Goal: Information Seeking & Learning: Learn about a topic

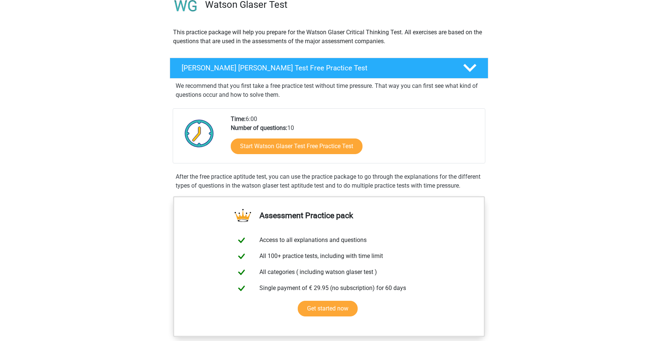
scroll to position [74, 0]
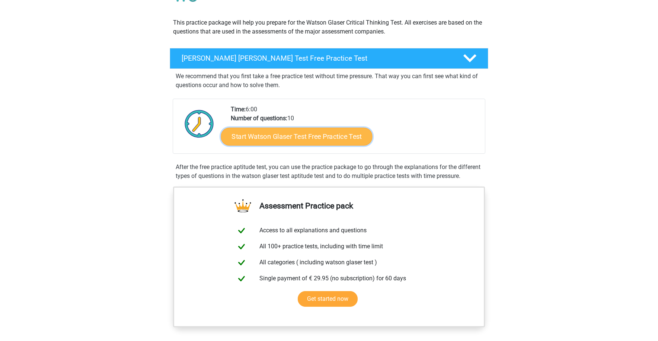
click at [334, 138] on link "Start Watson Glaser Test Free Practice Test" at bounding box center [296, 137] width 151 height 18
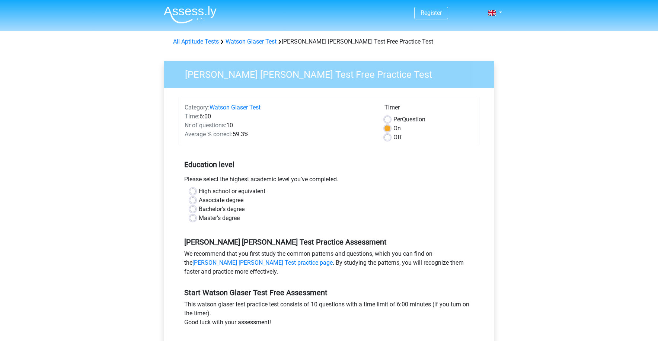
click at [199, 209] on label "Bachelor's degree" at bounding box center [222, 209] width 46 height 9
click at [191, 209] on input "Bachelor's degree" at bounding box center [193, 208] width 6 height 7
radio input "true"
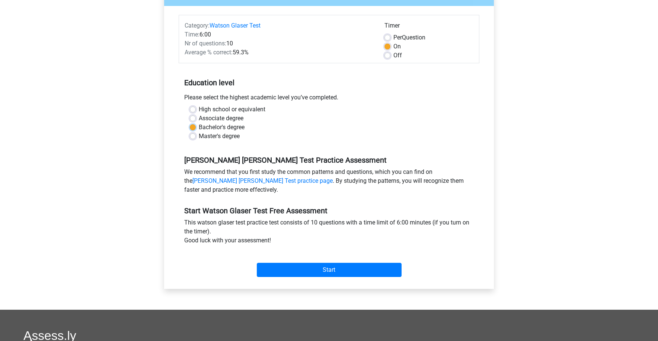
scroll to position [112, 0]
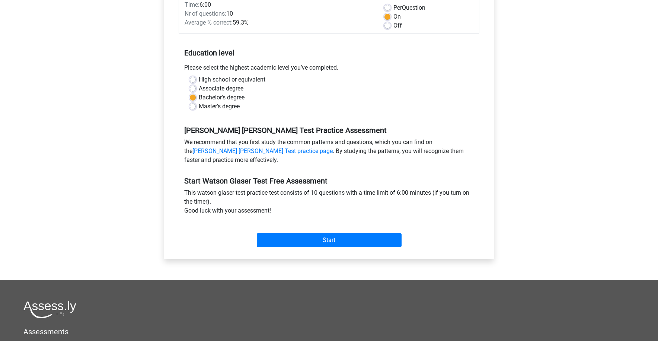
drag, startPoint x: 452, startPoint y: 142, endPoint x: 519, endPoint y: 122, distance: 70.1
click at [519, 122] on div "Register Nederlands English" at bounding box center [329, 182] width 658 height 588
click at [344, 242] on input "Start" at bounding box center [329, 240] width 145 height 14
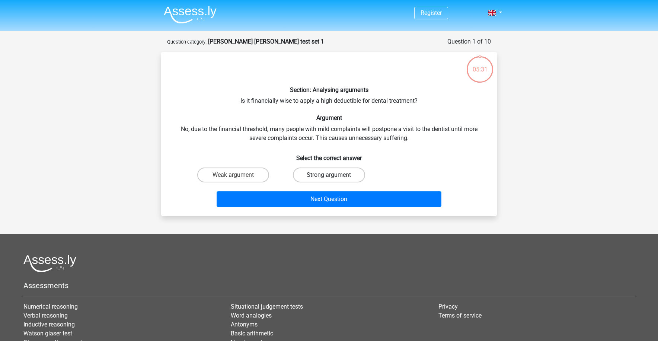
click at [322, 174] on label "Strong argument" at bounding box center [329, 174] width 72 height 15
click at [329, 175] on input "Strong argument" at bounding box center [331, 177] width 5 height 5
radio input "true"
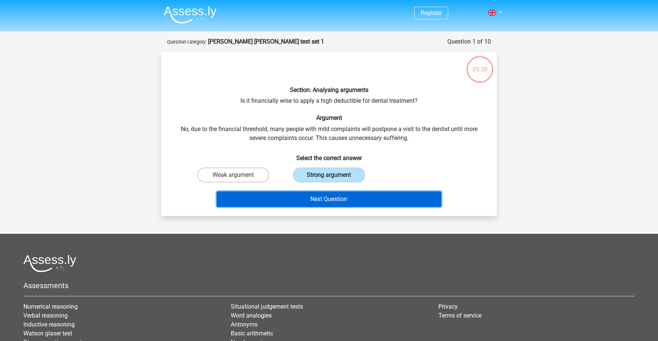
click at [325, 197] on button "Next Question" at bounding box center [328, 199] width 225 height 16
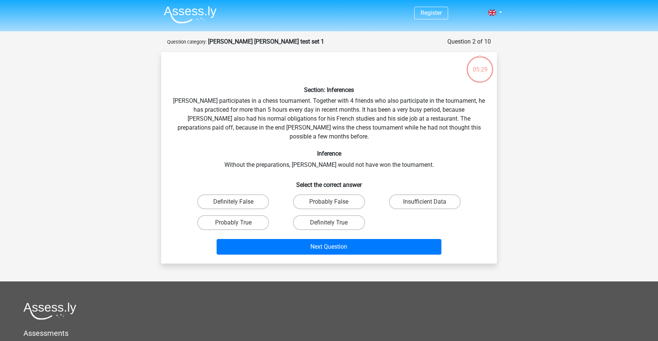
scroll to position [37, 0]
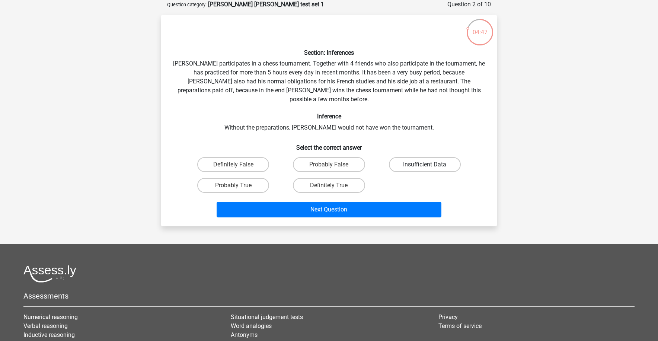
click at [419, 157] on label "Insufficient Data" at bounding box center [425, 164] width 72 height 15
click at [424, 164] on input "Insufficient Data" at bounding box center [426, 166] width 5 height 5
radio input "true"
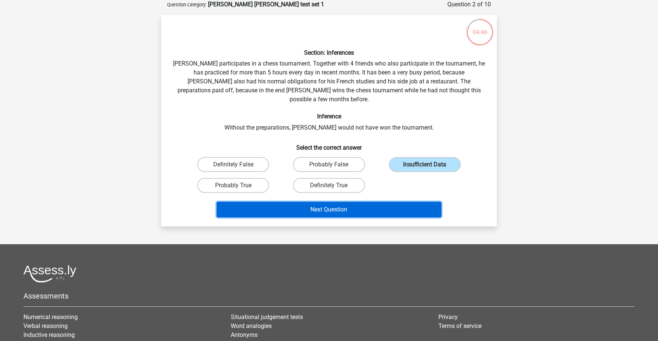
click at [344, 202] on button "Next Question" at bounding box center [328, 210] width 225 height 16
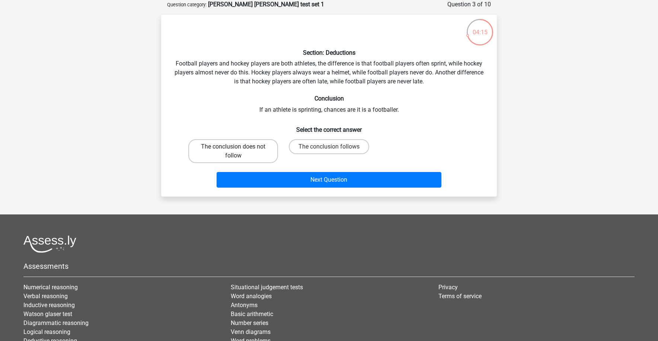
click at [245, 152] on label "The conclusion does not follow" at bounding box center [233, 151] width 90 height 24
click at [238, 151] on input "The conclusion does not follow" at bounding box center [235, 149] width 5 height 5
radio input "true"
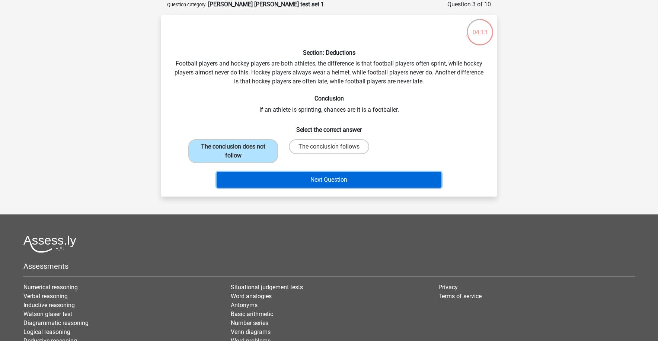
click at [395, 177] on button "Next Question" at bounding box center [328, 180] width 225 height 16
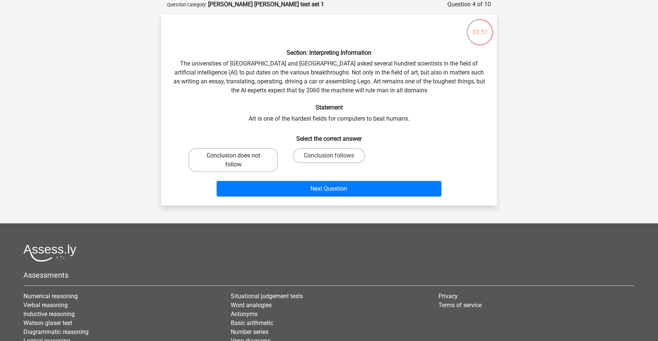
click at [241, 160] on label "Conclusion does not follow" at bounding box center [233, 160] width 90 height 24
click at [238, 160] on input "Conclusion does not follow" at bounding box center [235, 157] width 5 height 5
radio input "true"
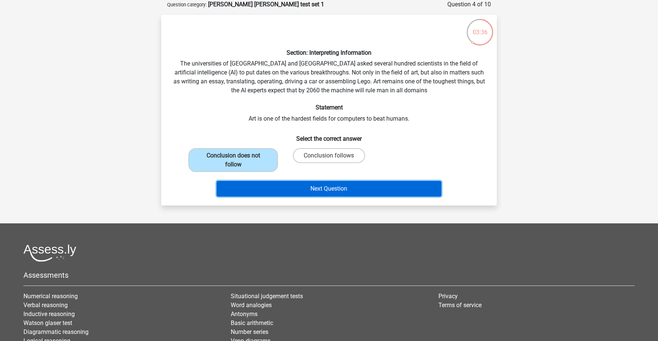
click at [372, 187] on button "Next Question" at bounding box center [328, 189] width 225 height 16
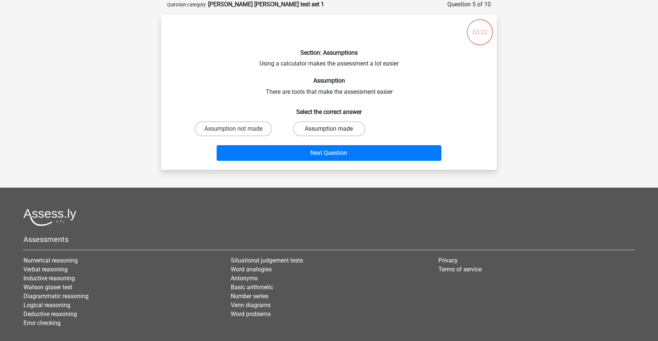
click at [309, 128] on label "Assumption made" at bounding box center [329, 128] width 72 height 15
click at [329, 129] on input "Assumption made" at bounding box center [331, 131] width 5 height 5
radio input "true"
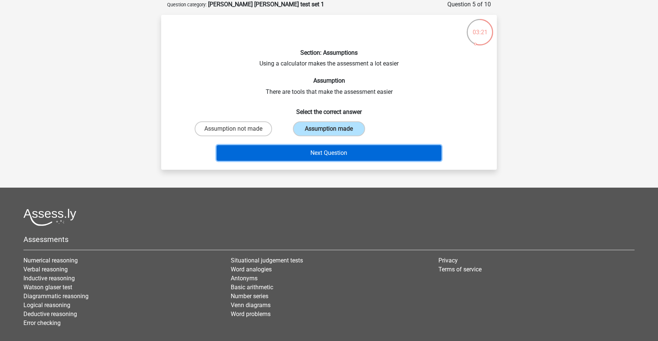
click at [354, 152] on button "Next Question" at bounding box center [328, 153] width 225 height 16
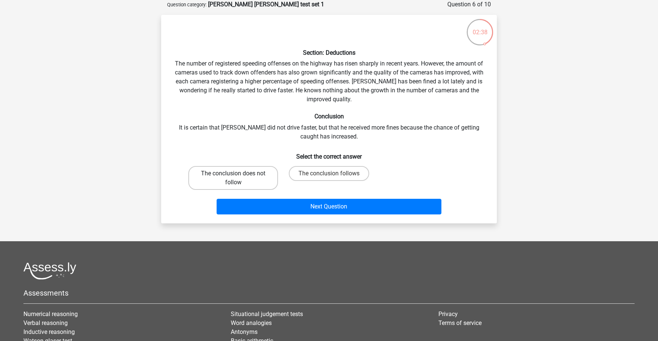
click at [241, 180] on label "The conclusion does not follow" at bounding box center [233, 178] width 90 height 24
click at [238, 178] on input "The conclusion does not follow" at bounding box center [235, 175] width 5 height 5
radio input "true"
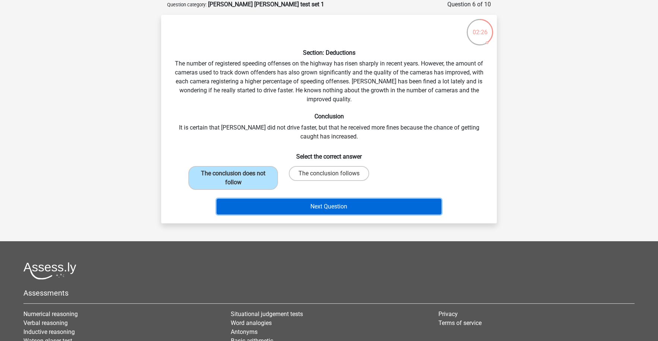
click at [363, 206] on button "Next Question" at bounding box center [328, 207] width 225 height 16
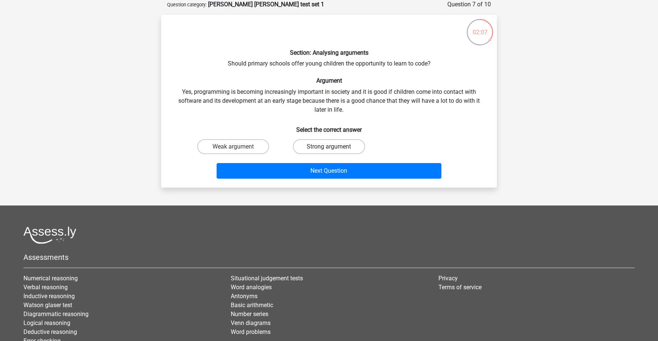
click at [343, 149] on label "Strong argument" at bounding box center [329, 146] width 72 height 15
click at [334, 149] on input "Strong argument" at bounding box center [331, 149] width 5 height 5
radio input "true"
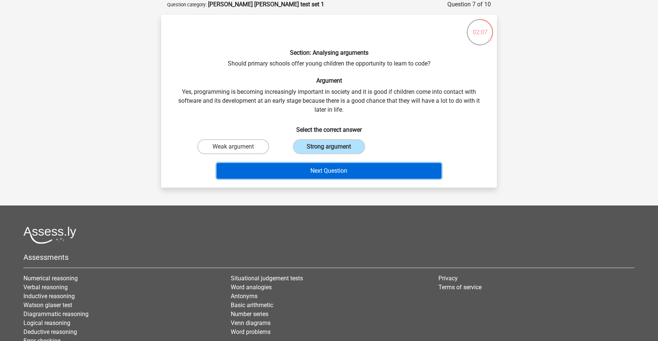
click at [360, 170] on button "Next Question" at bounding box center [328, 171] width 225 height 16
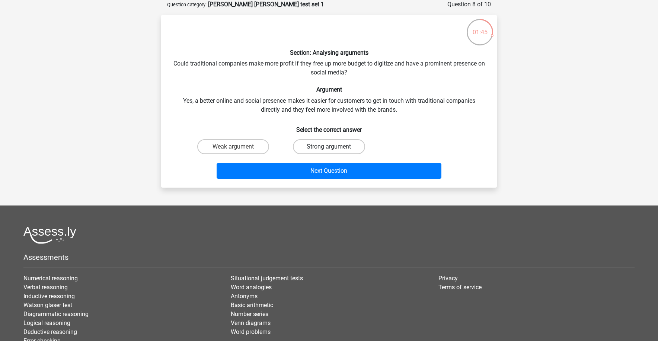
click at [328, 144] on label "Strong argument" at bounding box center [329, 146] width 72 height 15
click at [329, 147] on input "Strong argument" at bounding box center [331, 149] width 5 height 5
radio input "true"
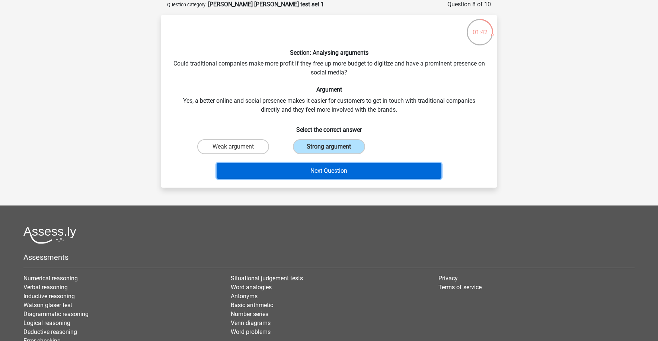
click at [367, 168] on button "Next Question" at bounding box center [328, 171] width 225 height 16
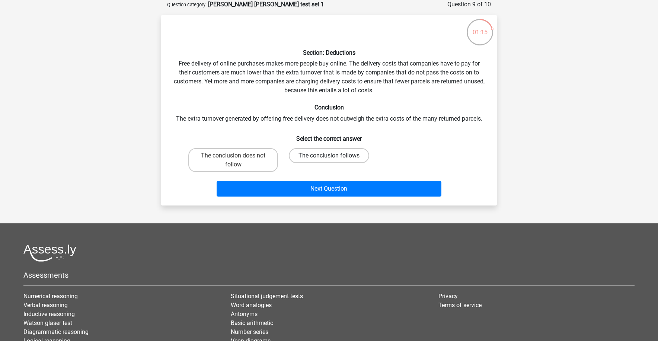
click at [322, 155] on label "The conclusion follows" at bounding box center [329, 155] width 80 height 15
click at [329, 155] on input "The conclusion follows" at bounding box center [331, 157] width 5 height 5
radio input "true"
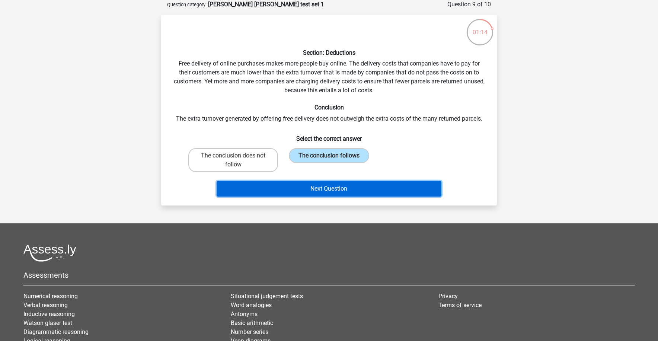
click at [383, 185] on button "Next Question" at bounding box center [328, 189] width 225 height 16
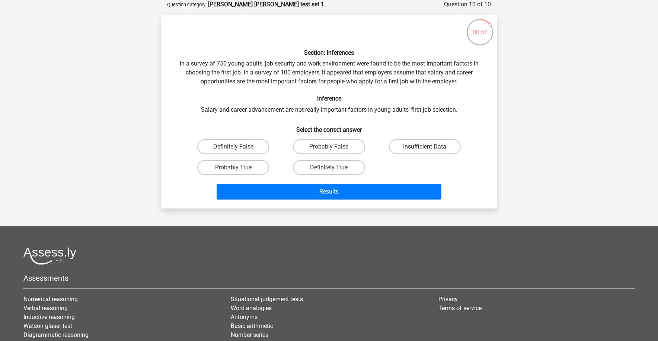
click at [441, 145] on label "Insufficient Data" at bounding box center [425, 146] width 72 height 15
click at [429, 147] on input "Insufficient Data" at bounding box center [426, 149] width 5 height 5
radio input "true"
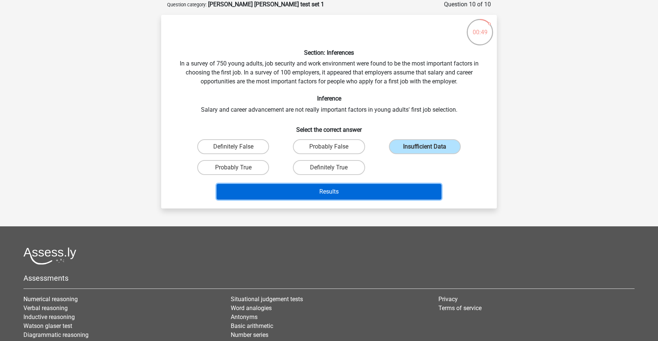
click at [323, 190] on button "Results" at bounding box center [328, 192] width 225 height 16
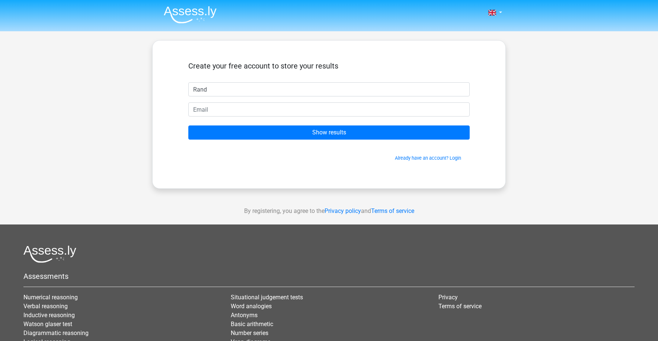
type input "Randy"
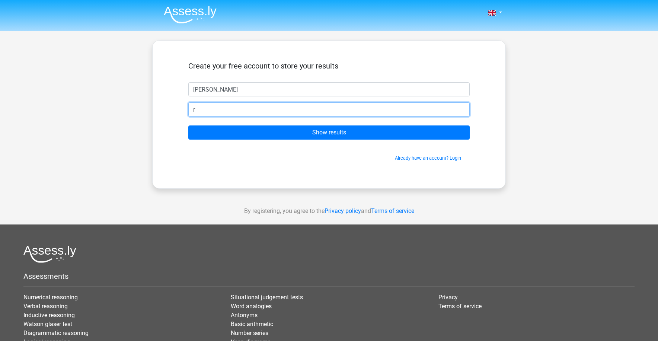
type input "randy.halder@nhbpgc.org"
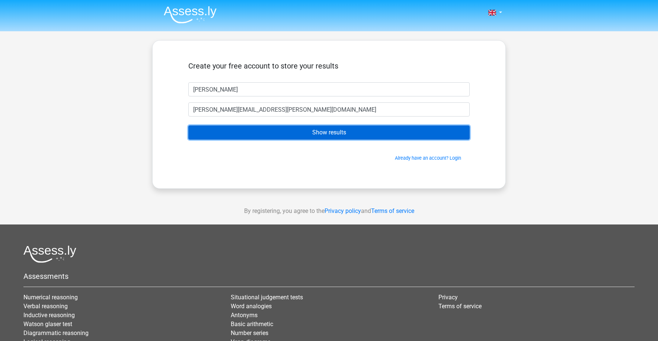
click at [331, 131] on input "Show results" at bounding box center [328, 132] width 281 height 14
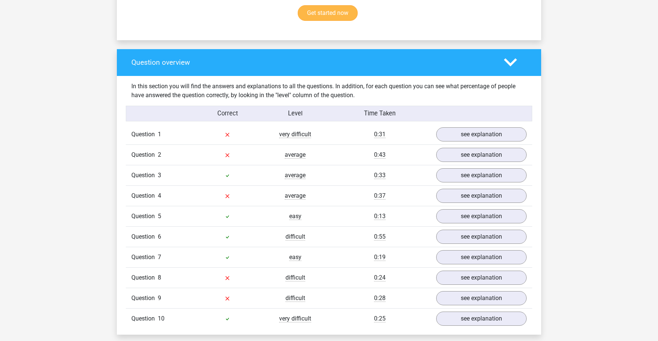
scroll to position [521, 0]
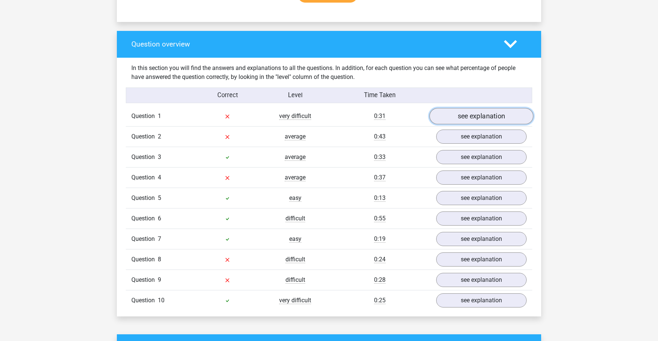
click at [479, 112] on link "see explanation" at bounding box center [481, 116] width 104 height 16
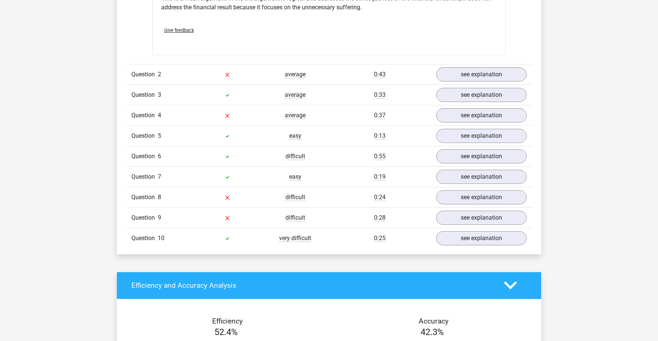
scroll to position [781, 0]
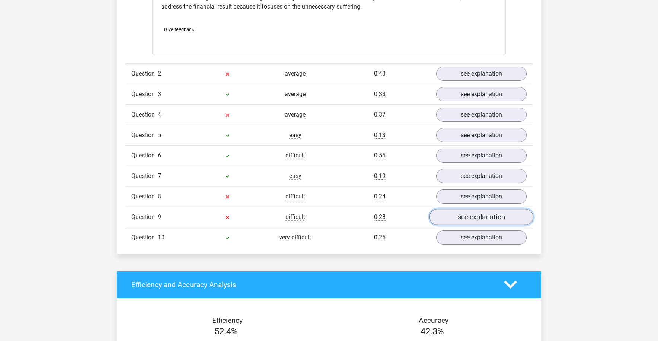
click at [494, 212] on link "see explanation" at bounding box center [481, 217] width 104 height 16
